Goal: Information Seeking & Learning: Learn about a topic

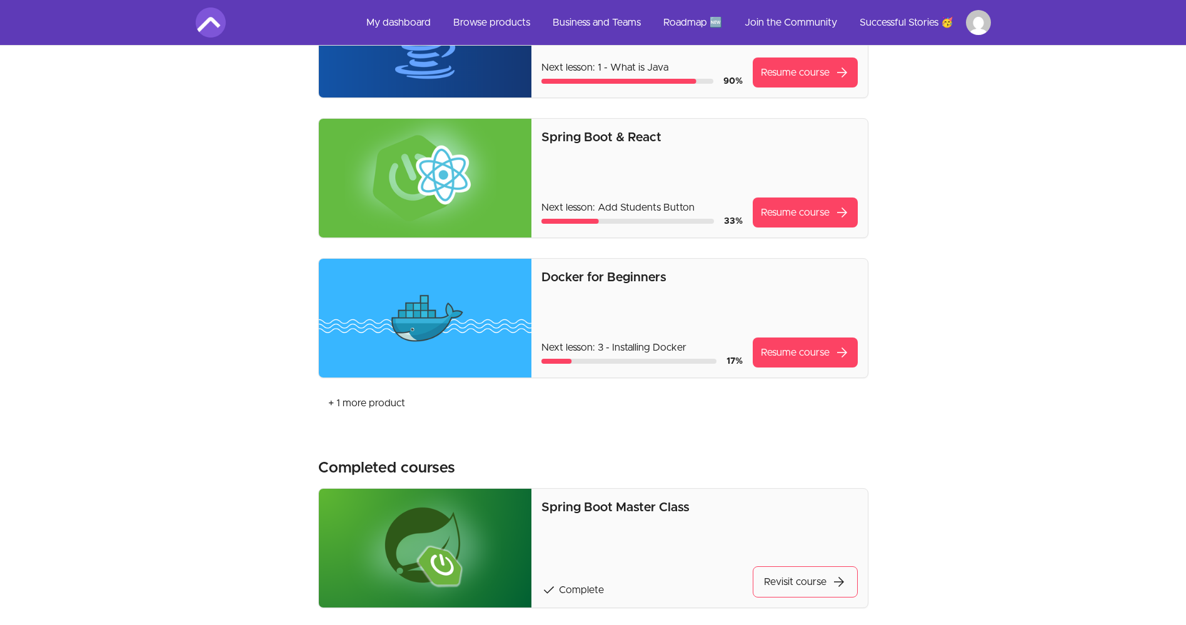
scroll to position [313, 0]
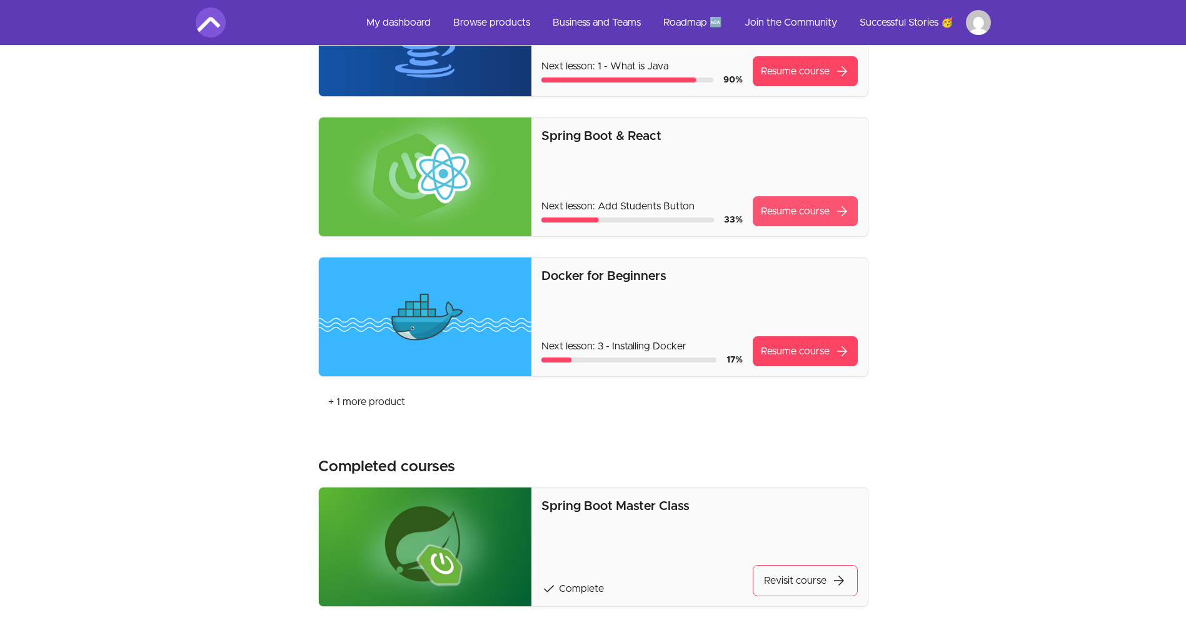
click at [771, 206] on link "Resume course arrow_forward" at bounding box center [805, 211] width 105 height 30
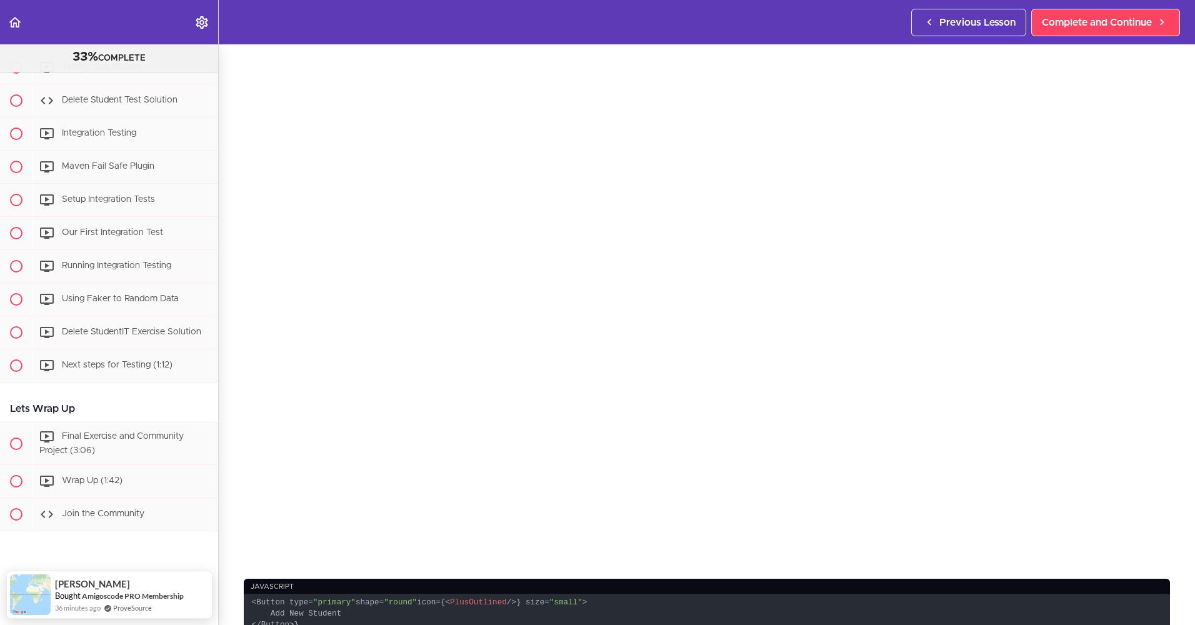
scroll to position [63, 0]
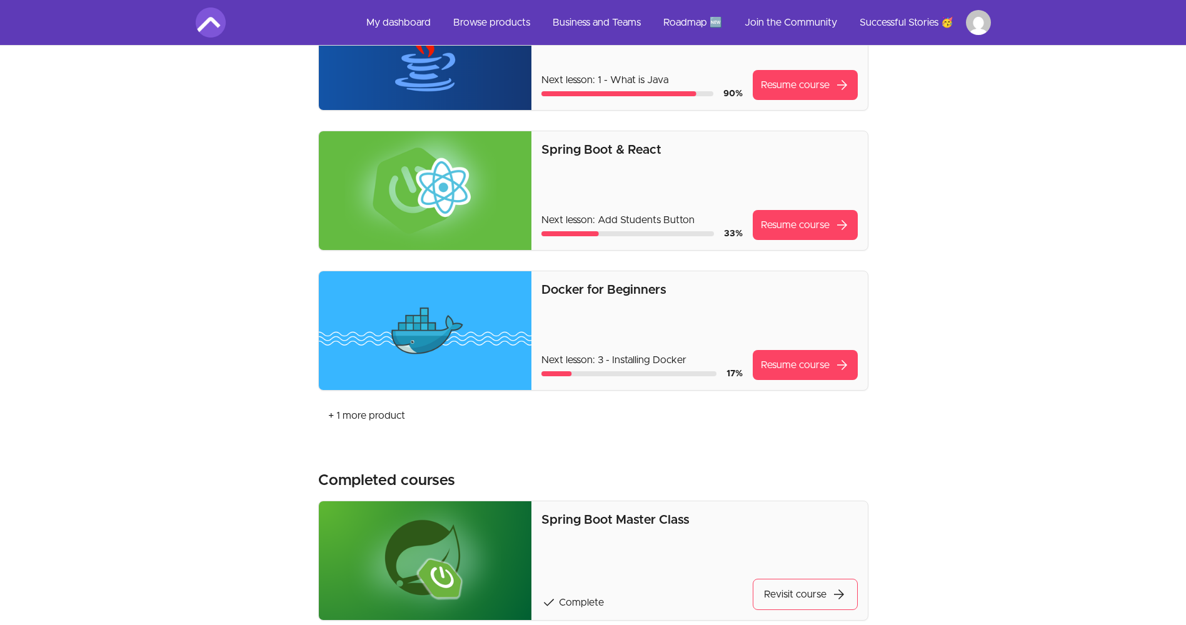
scroll to position [313, 0]
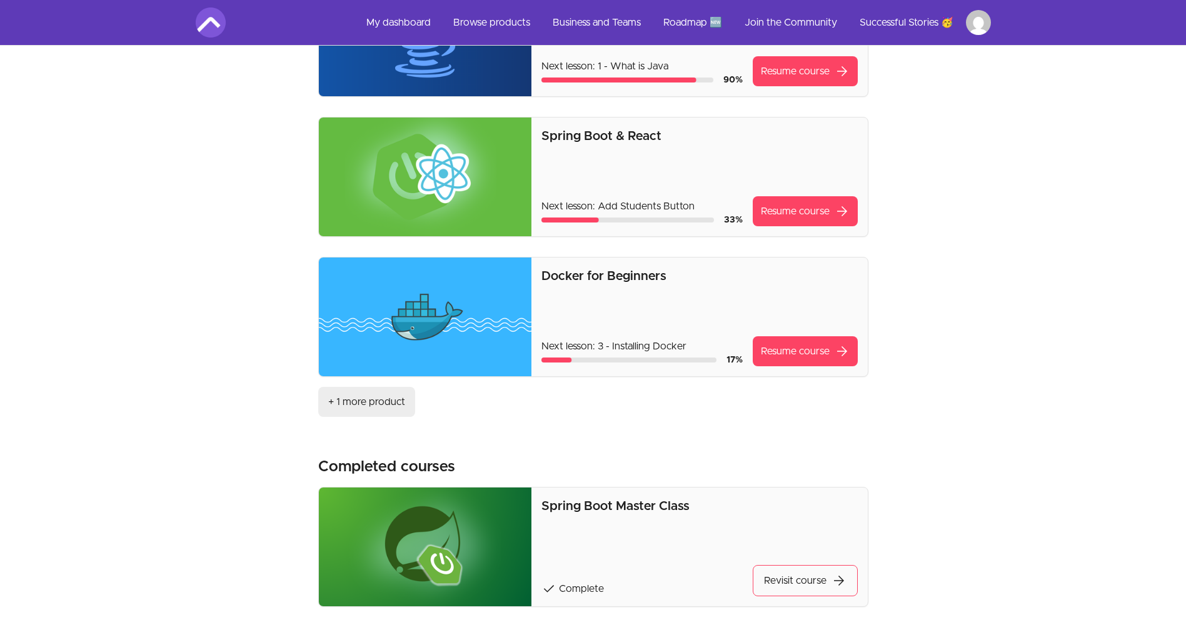
click at [366, 402] on link "+ 1 more product" at bounding box center [366, 402] width 97 height 30
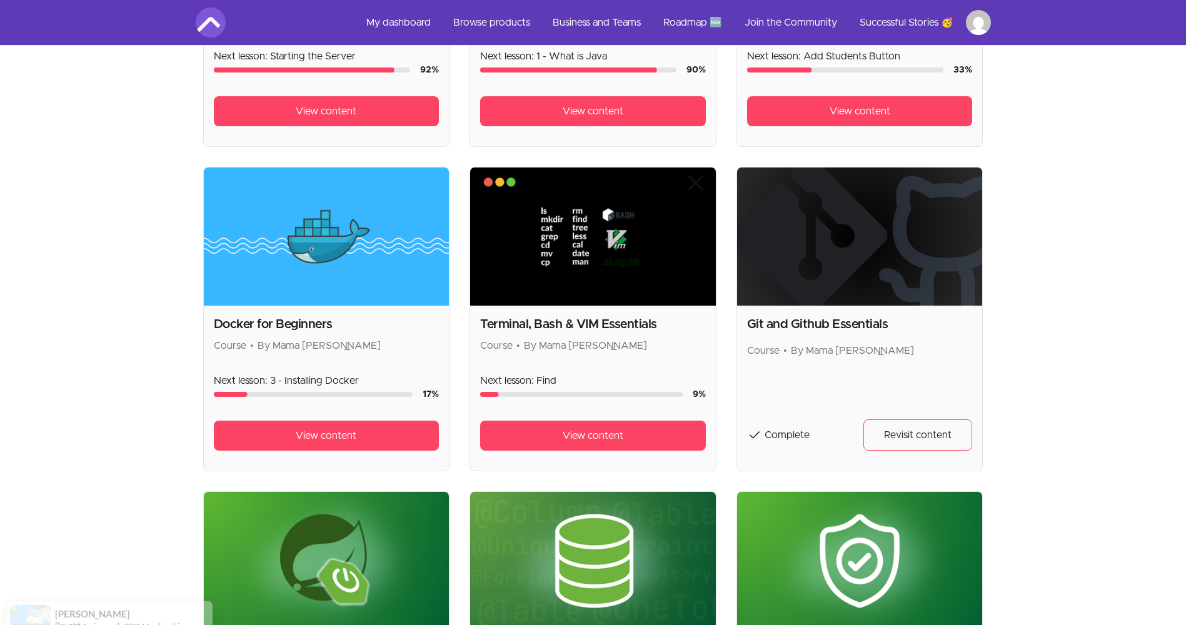
scroll to position [433, 0]
